Goal: Navigation & Orientation: Find specific page/section

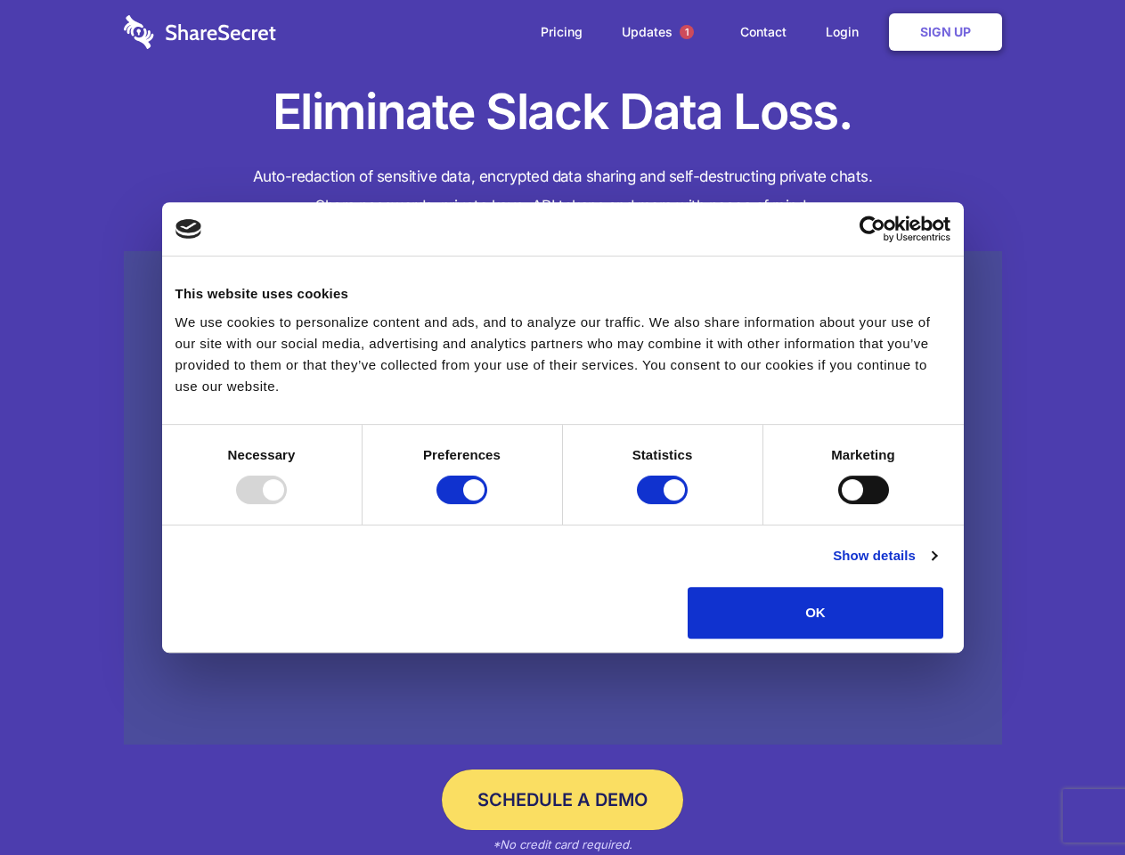
click at [287, 504] on div at bounding box center [261, 490] width 51 height 29
click at [487, 504] on input "Preferences" at bounding box center [462, 490] width 51 height 29
checkbox input "false"
click at [665, 504] on input "Statistics" at bounding box center [662, 490] width 51 height 29
checkbox input "false"
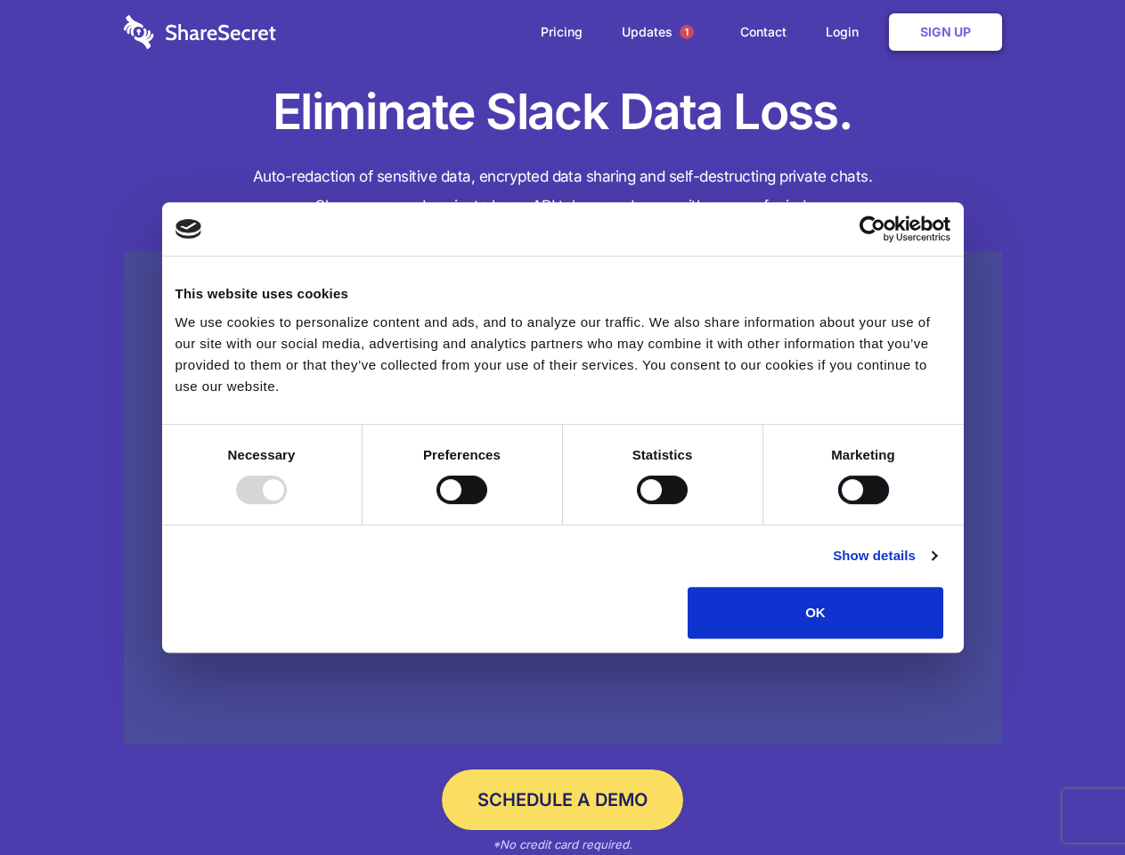
click at [838, 504] on input "Marketing" at bounding box center [863, 490] width 51 height 29
checkbox input "true"
click at [936, 567] on link "Show details" at bounding box center [884, 555] width 103 height 21
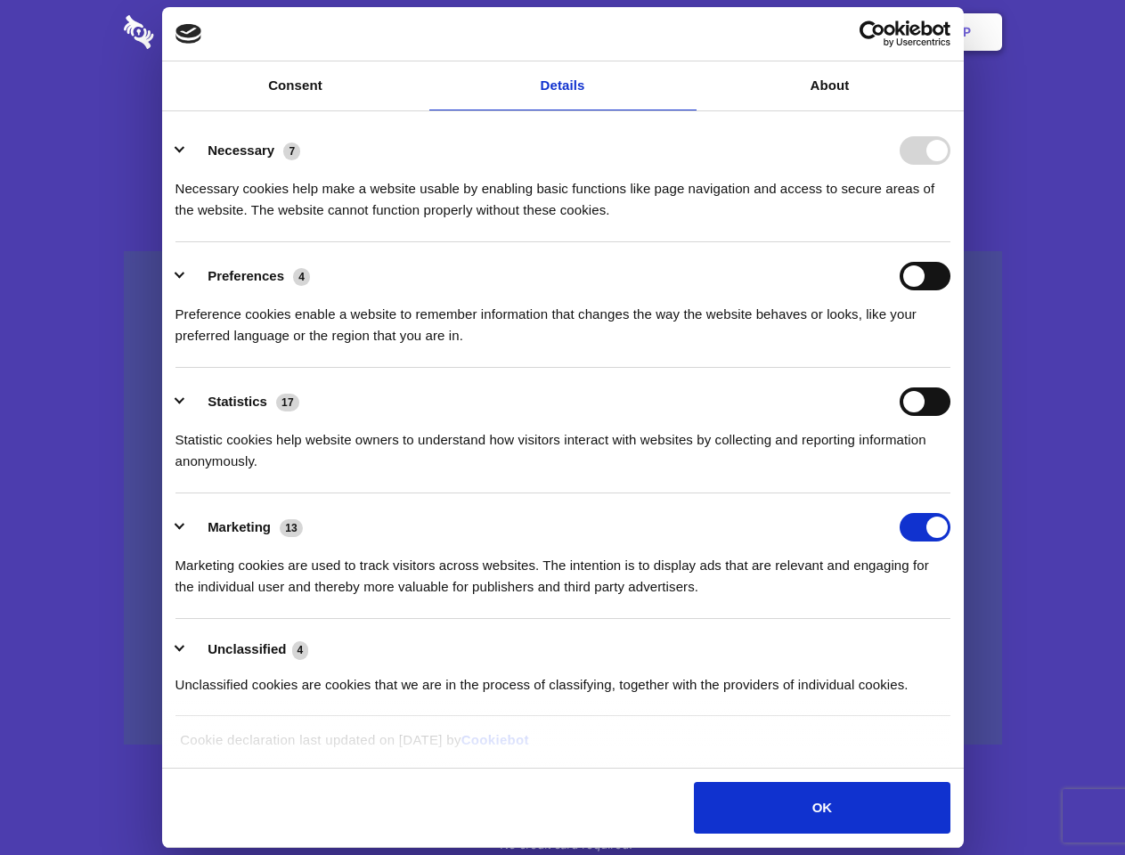
click at [951, 221] on div "Necessary cookies help make a website usable by enabling basic functions like p…" at bounding box center [563, 193] width 775 height 56
click at [686, 32] on span "1" at bounding box center [687, 32] width 14 height 14
